Goal: Task Accomplishment & Management: Use online tool/utility

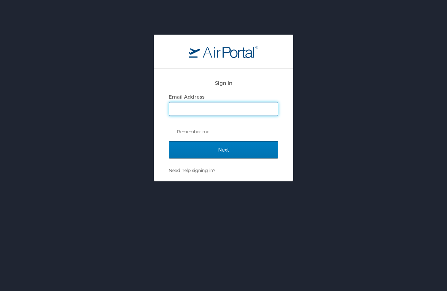
type input "michael.maurantonio@denverem.org"
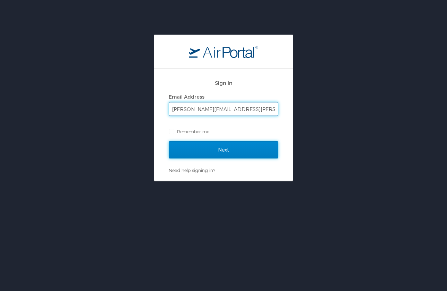
click at [222, 151] on input "Next" at bounding box center [223, 149] width 109 height 17
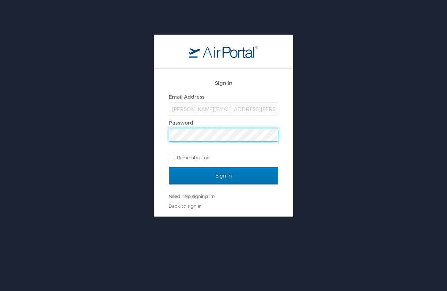
click at [215, 142] on div "Email Address michael.maurantonio@denverem.org Password Remember me" at bounding box center [223, 127] width 109 height 71
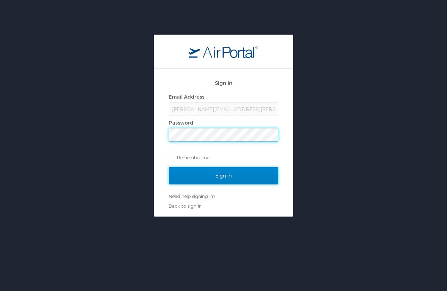
click at [213, 173] on input "Sign In" at bounding box center [223, 175] width 109 height 17
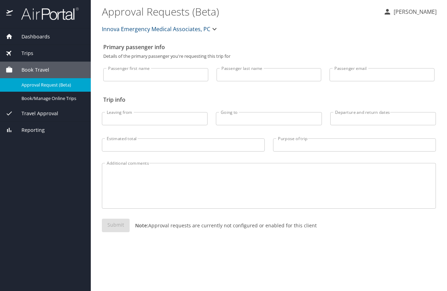
click at [52, 70] on div "Book Travel" at bounding box center [46, 70] width 80 height 8
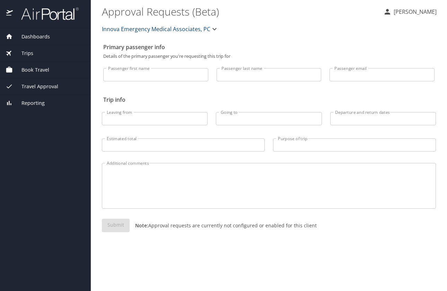
click at [52, 70] on div "Book Travel" at bounding box center [46, 70] width 80 height 8
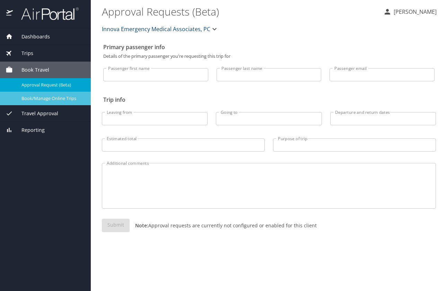
click at [47, 100] on span "Book/Manage Online Trips" at bounding box center [51, 98] width 61 height 7
